Goal: Information Seeking & Learning: Learn about a topic

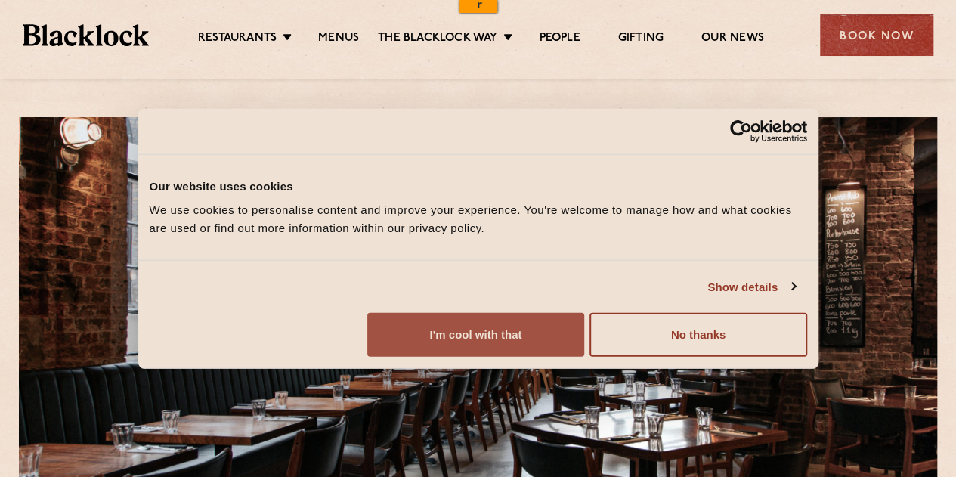
click at [584, 357] on button "I'm cool with that" at bounding box center [475, 335] width 217 height 44
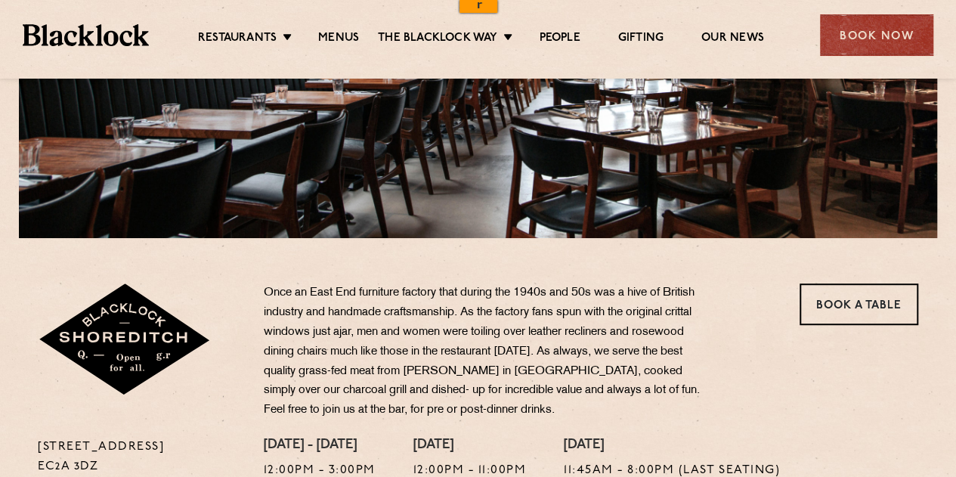
scroll to position [447, 0]
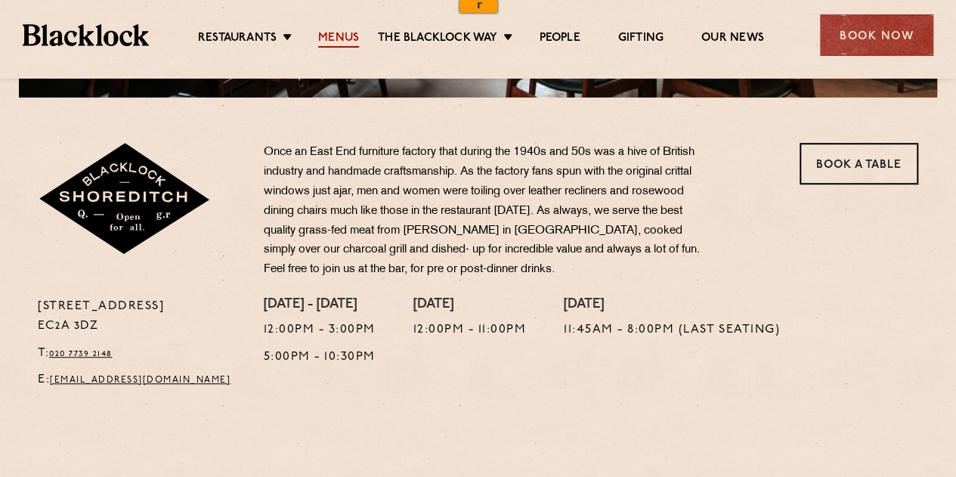
click at [330, 34] on link "Menus" at bounding box center [338, 39] width 41 height 17
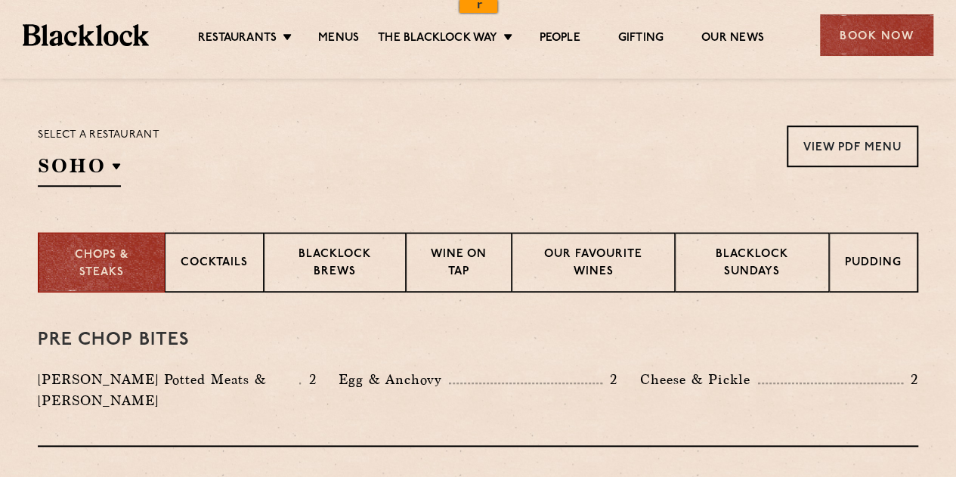
scroll to position [469, 0]
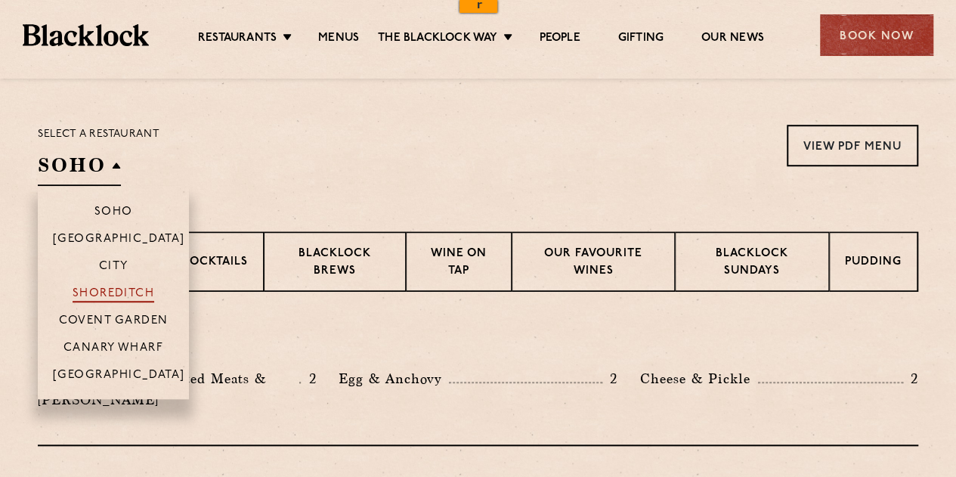
click at [115, 288] on p "Shoreditch" at bounding box center [114, 294] width 82 height 15
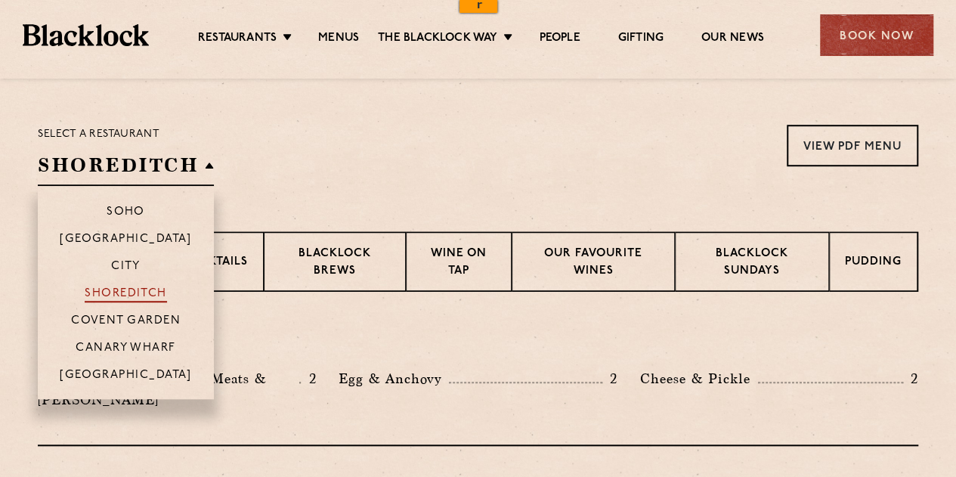
click at [115, 288] on p "Shoreditch" at bounding box center [126, 294] width 82 height 15
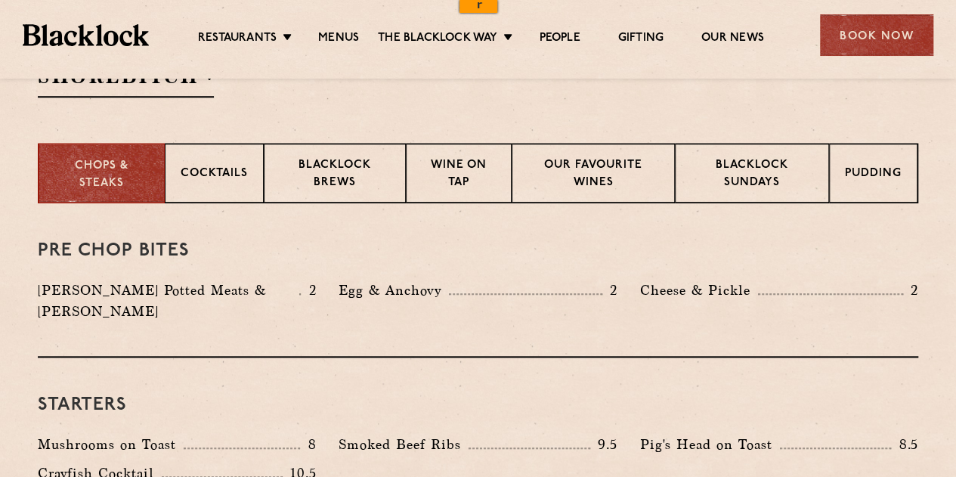
scroll to position [558, 0]
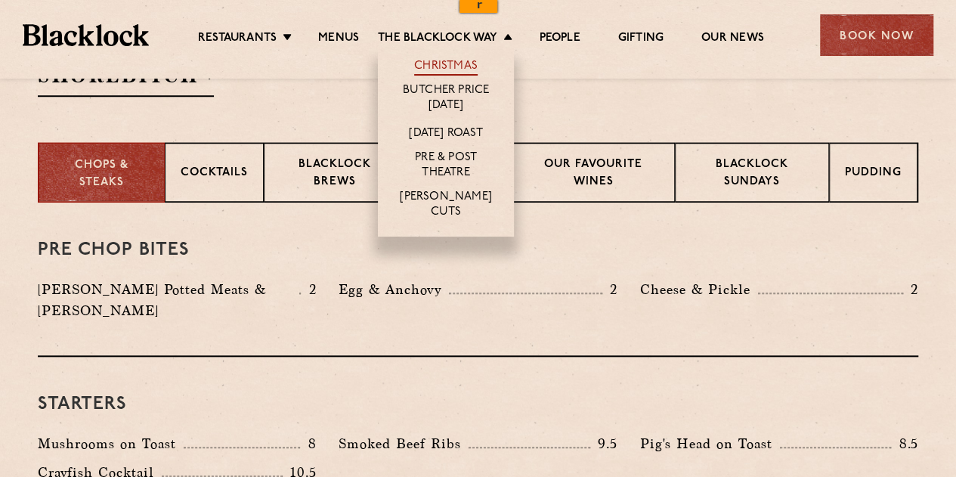
click at [443, 66] on link "Christmas" at bounding box center [445, 67] width 63 height 17
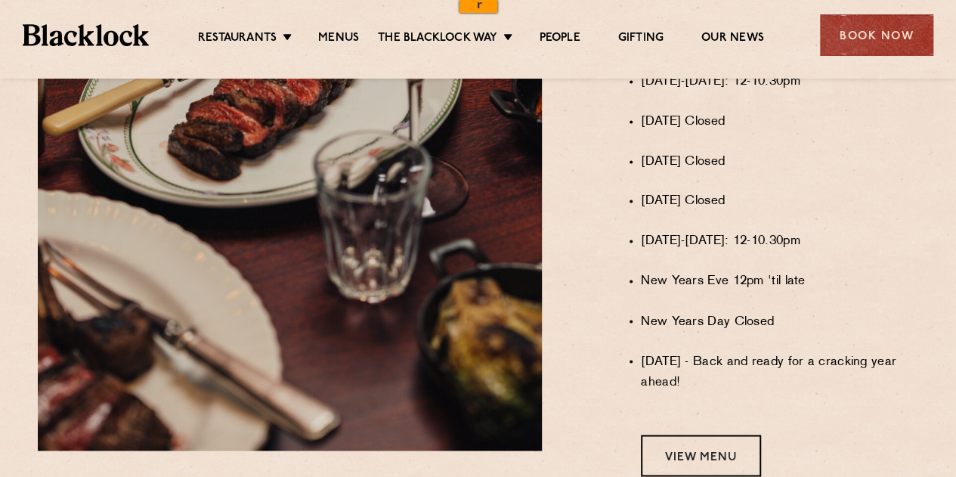
scroll to position [1153, 0]
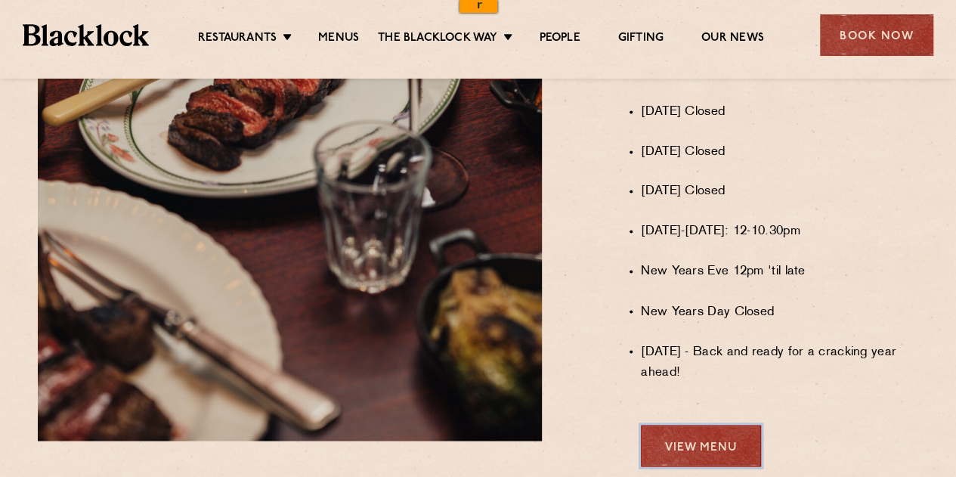
click at [672, 455] on link "View Menu" at bounding box center [701, 446] width 120 height 42
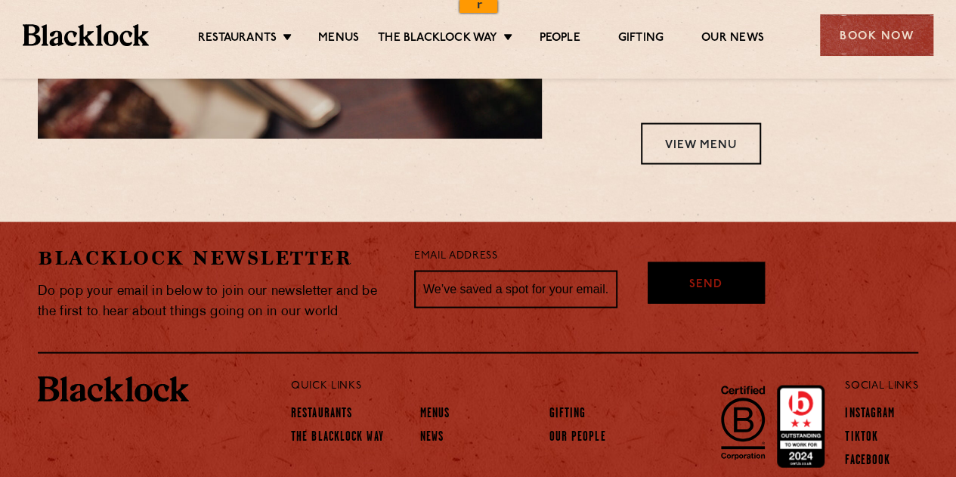
scroll to position [1531, 0]
